Goal: Transaction & Acquisition: Book appointment/travel/reservation

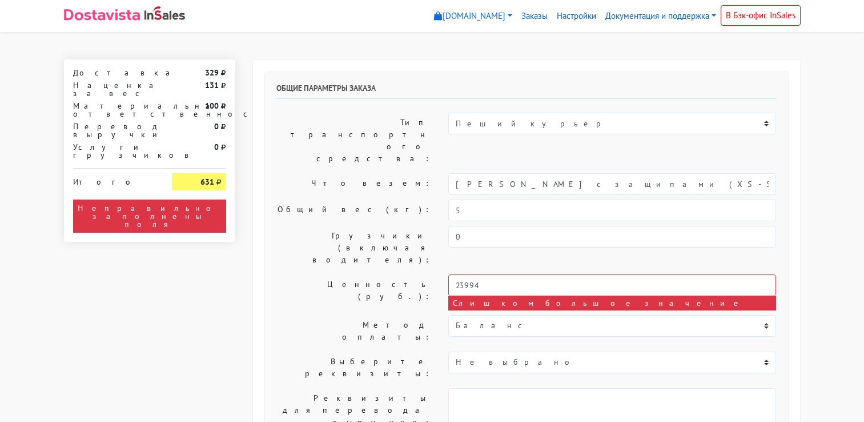
select select "10:00"
click at [511, 274] on input "23994" at bounding box center [612, 285] width 328 height 22
type input "20000"
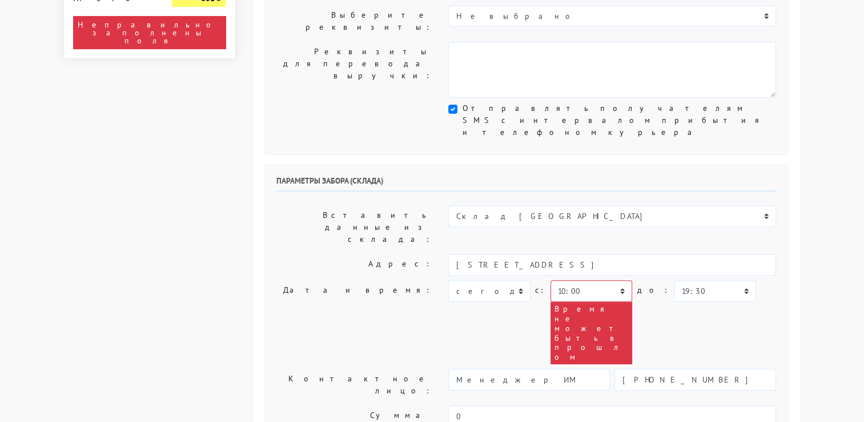
scroll to position [343, 0]
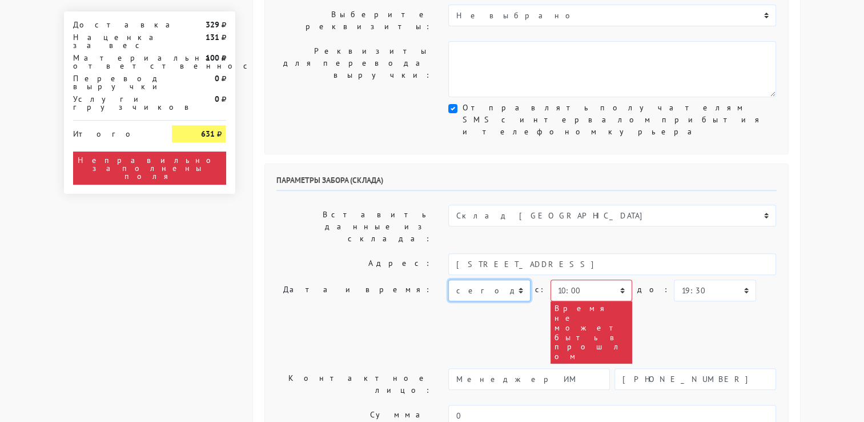
click at [522, 279] on select "сегодня завтра [DATE] [DATE] [DATE] [DATE] [DATE] [DATE] [DATE]" at bounding box center [489, 290] width 82 height 22
select select "[DATE]"
click at [448, 279] on select "сегодня завтра [DATE] [DATE] [DATE] [DATE] [DATE] [DATE] [DATE]" at bounding box center [489, 290] width 82 height 22
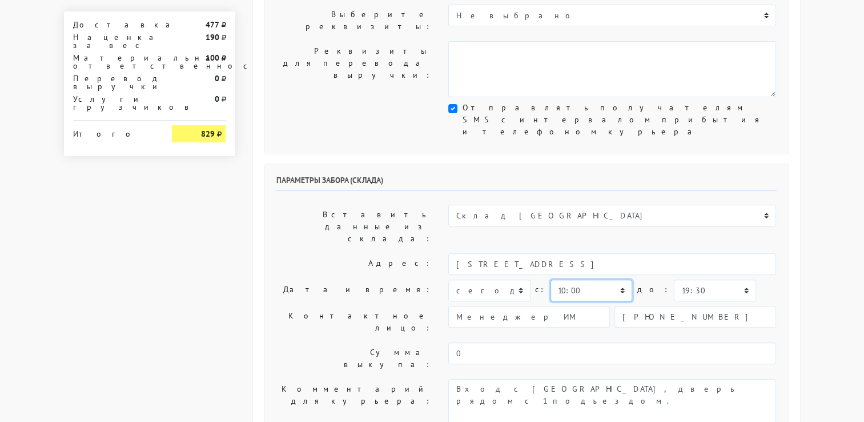
click at [620, 279] on select "00:00 00:30 01:00 01:30 02:00 02:30 03:00 03:30 04:00 04:30 05:00 05:30 06:00 0…" at bounding box center [592, 290] width 82 height 22
select select "12:00"
click at [551, 279] on select "00:00 00:30 01:00 01:30 02:00 02:30 03:00 03:30 04:00 04:30 05:00 05:30 06:00 0…" at bounding box center [592, 290] width 82 height 22
click at [727, 279] on select "00:00 00:30 01:00 01:30 02:00 02:30 03:00 03:30 04:00 04:30 05:00 05:30 06:00 0…" at bounding box center [715, 290] width 82 height 22
select select "13:00"
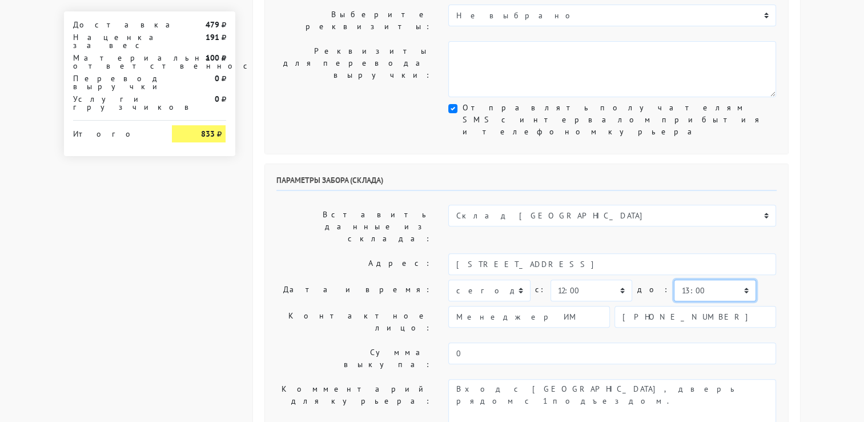
click at [674, 279] on select "00:00 00:30 01:00 01:30 02:00 02:30 03:00 03:30 04:00 04:30 05:00 05:30 06:00 0…" at bounding box center [715, 290] width 82 height 22
click at [791, 206] on div "Общие параметры заказа Тип транспортного средства: Пеший курьер Легковой автомо…" at bounding box center [526, 326] width 547 height 1218
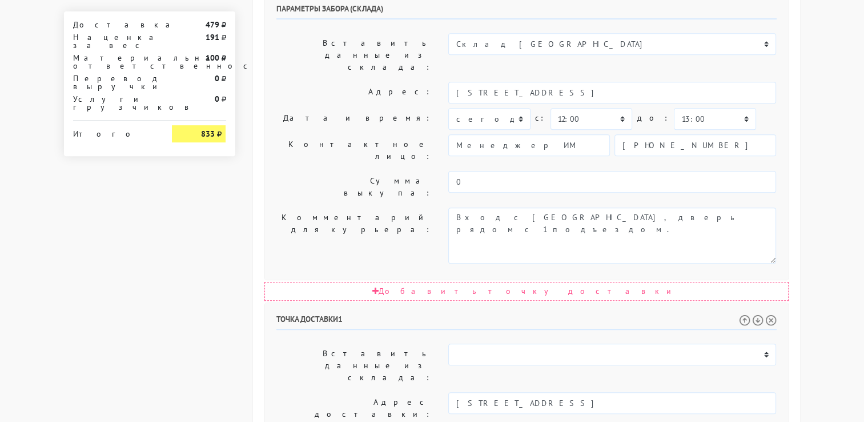
scroll to position [571, 0]
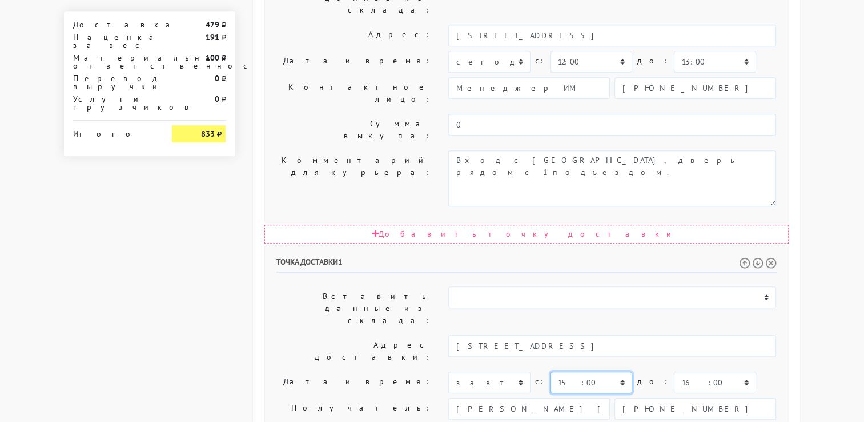
click at [615, 371] on select "00:00 00:30 01:00 01:30 02:00 02:30 03:00 03:30 04:00 04:30 05:00 05:30 06:00 0…" at bounding box center [592, 382] width 82 height 22
select select "13:00"
click at [551, 371] on select "00:00 00:30 01:00 01:30 02:00 02:30 03:00 03:30 04:00 04:30 05:00 05:30 06:00 0…" at bounding box center [592, 382] width 82 height 22
click at [715, 371] on select "00:00 00:30 01:00 01:30 02:00 02:30 03:00 03:30 04:00 04:30 05:00 05:30 06:00 0…" at bounding box center [715, 382] width 82 height 22
select select "14:00"
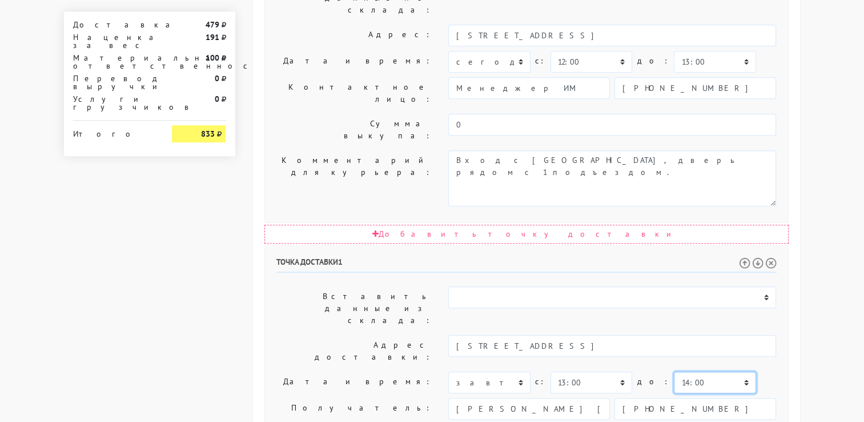
click at [674, 371] on select "00:00 00:30 01:00 01:30 02:00 02:30 03:00 03:30 04:00 04:30 05:00 05:30 06:00 0…" at bounding box center [715, 382] width 82 height 22
click at [779, 335] on div "[STREET_ADDRESS]" at bounding box center [612, 351] width 345 height 32
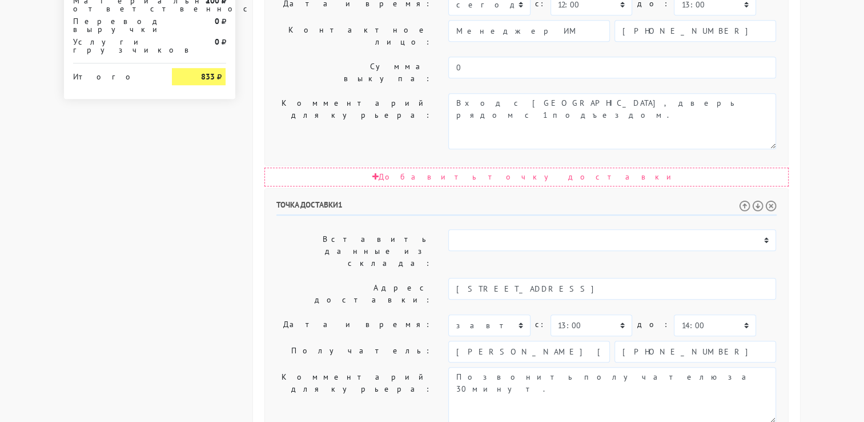
scroll to position [629, 0]
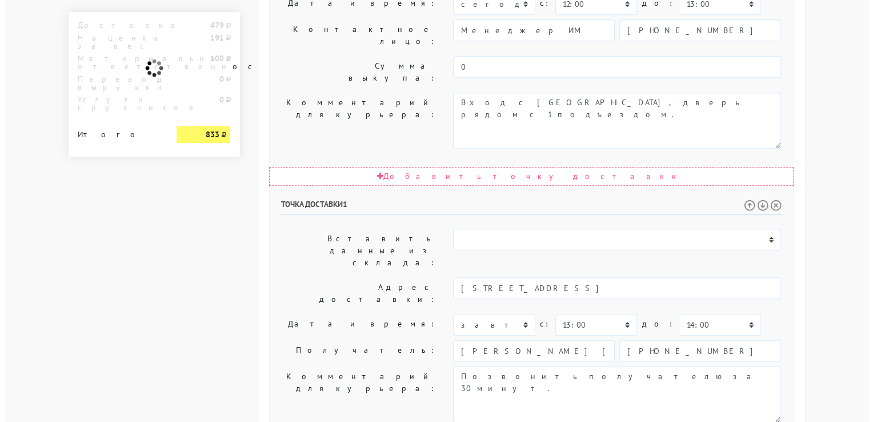
scroll to position [0, 0]
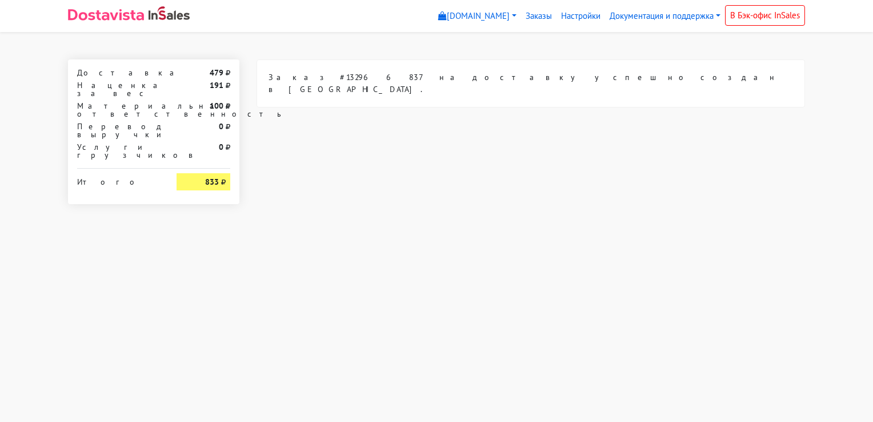
click at [298, 77] on div "Заказ #132966837 на доставку успешно создан в [GEOGRAPHIC_DATA]." at bounding box center [530, 83] width 547 height 47
drag, startPoint x: 295, startPoint y: 77, endPoint x: 332, endPoint y: 74, distance: 37.2
click at [332, 74] on div "Заказ #132966837 на доставку успешно создан в [GEOGRAPHIC_DATA]." at bounding box center [530, 83] width 547 height 47
copy div "132966837"
